Goal: Find specific page/section: Find specific page/section

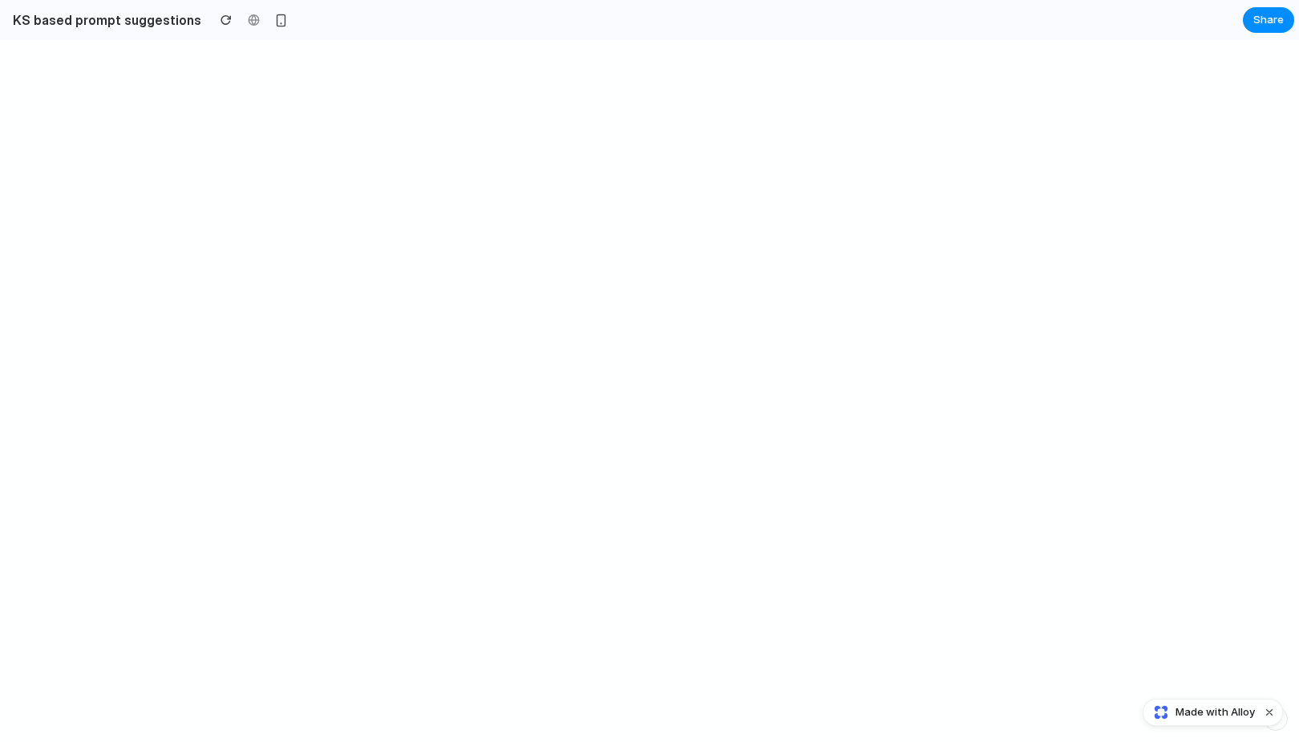
click at [606, 10] on section "KS based prompt suggestions Share" at bounding box center [647, 20] width 1294 height 40
